Goal: Task Accomplishment & Management: Use online tool/utility

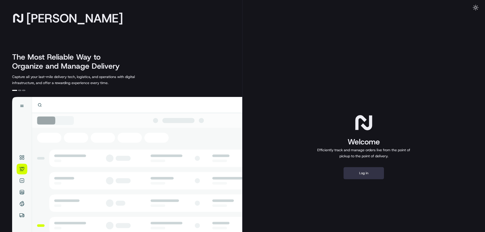
click at [366, 171] on button "Log in" at bounding box center [364, 173] width 40 height 12
